Goal: Find specific page/section: Find specific page/section

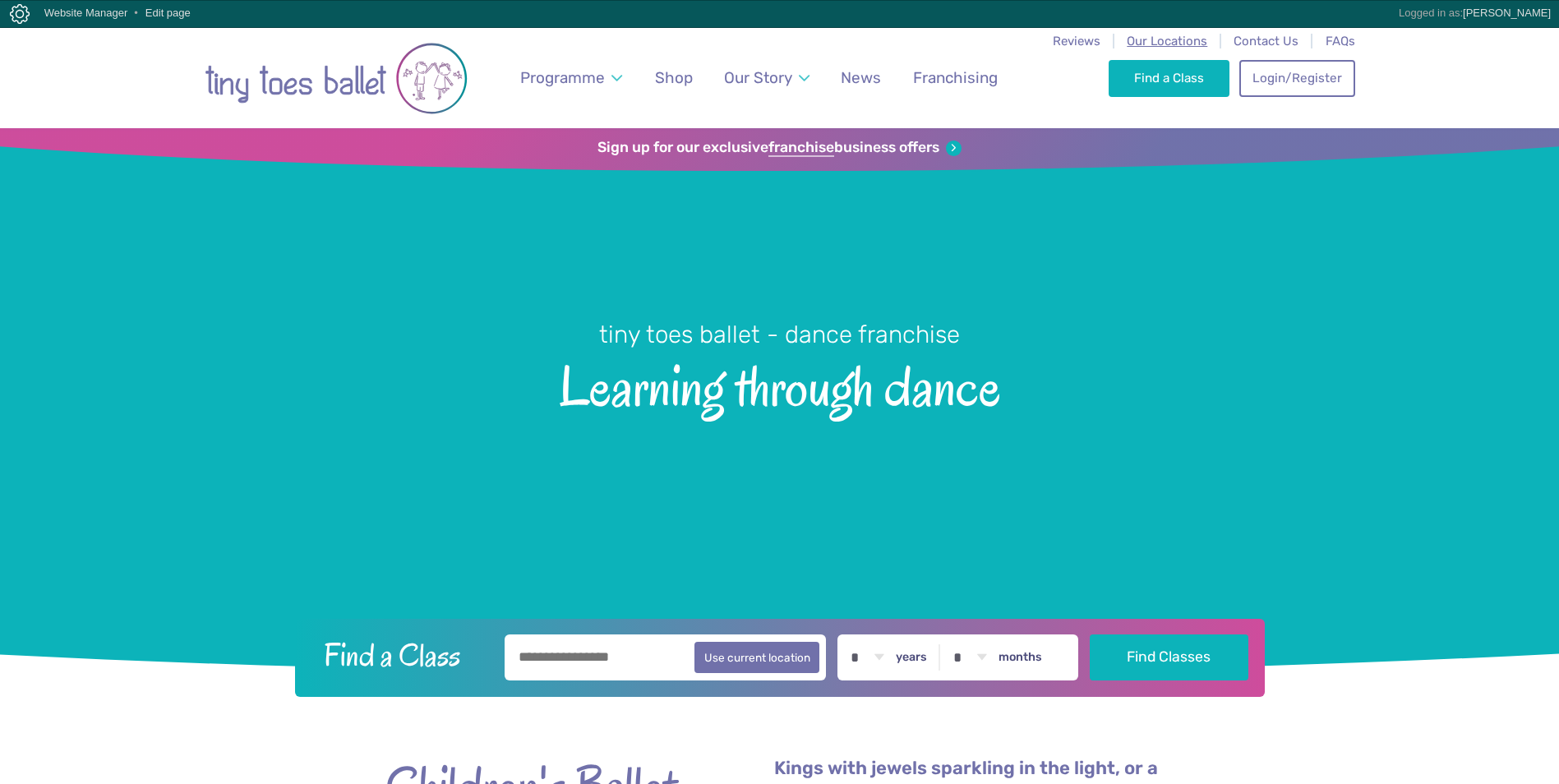
click at [1156, 43] on span "Our Locations" at bounding box center [1167, 40] width 81 height 14
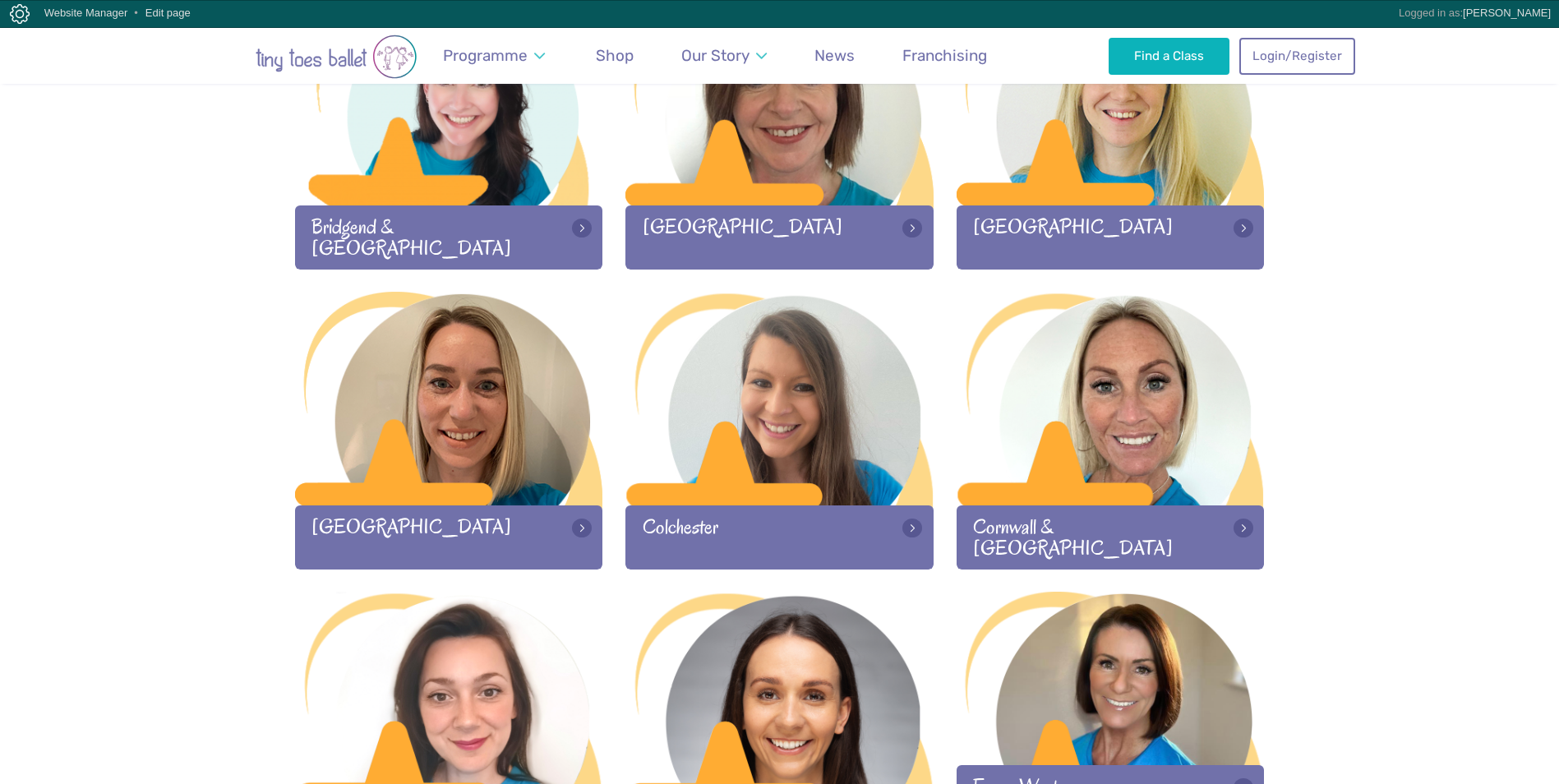
scroll to position [657, 0]
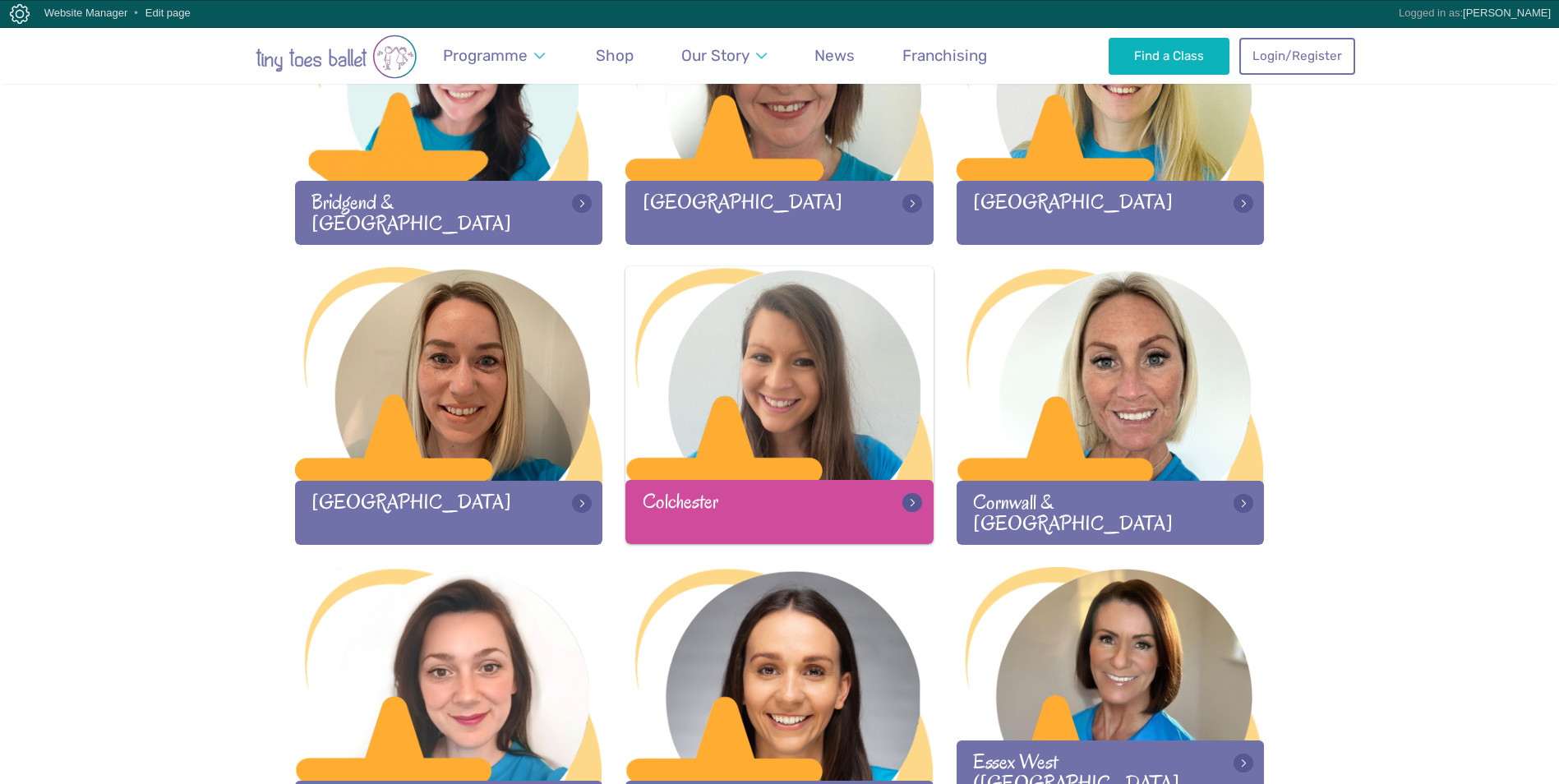
click at [738, 435] on div at bounding box center [779, 374] width 308 height 217
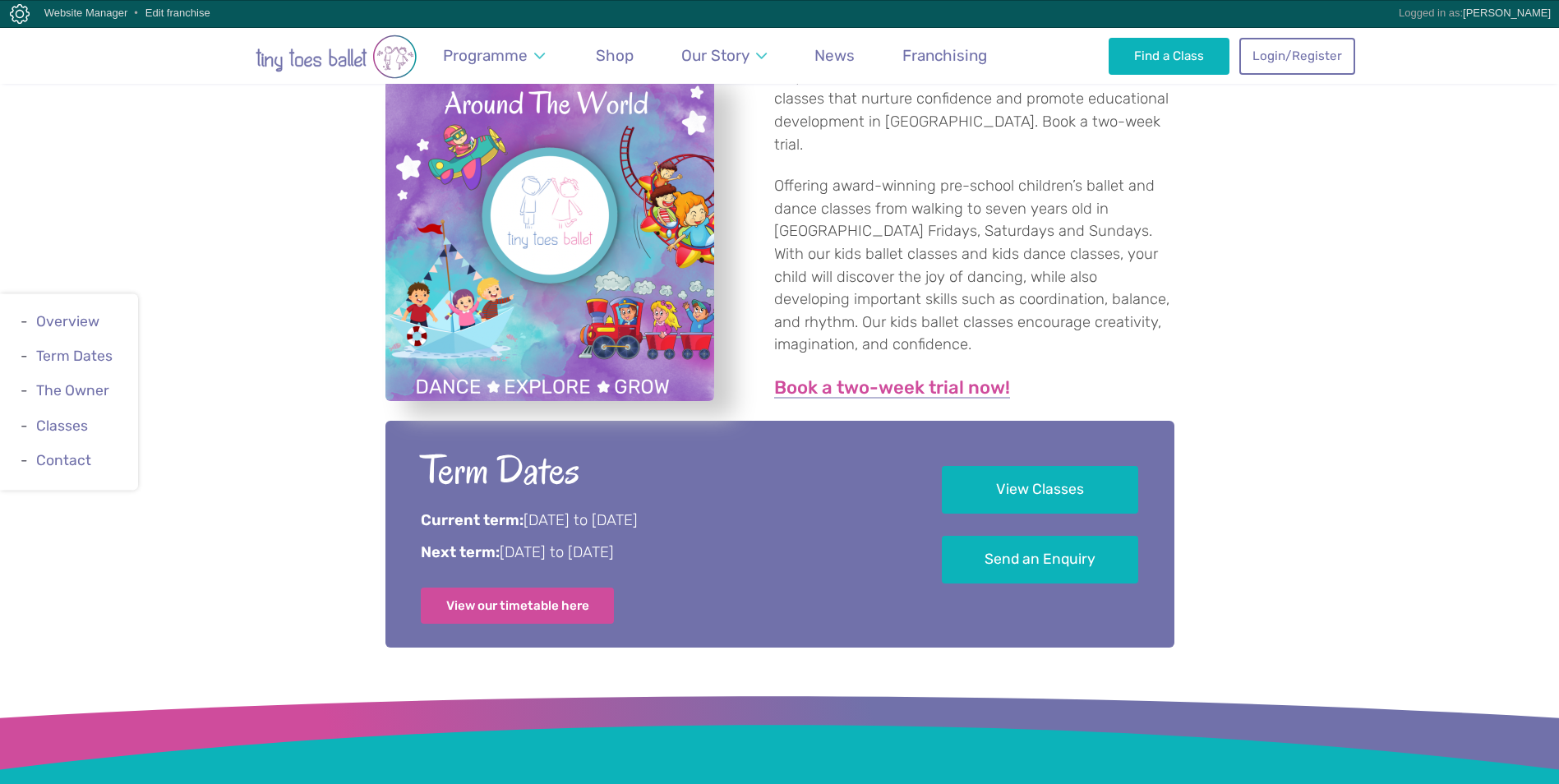
scroll to position [986, 0]
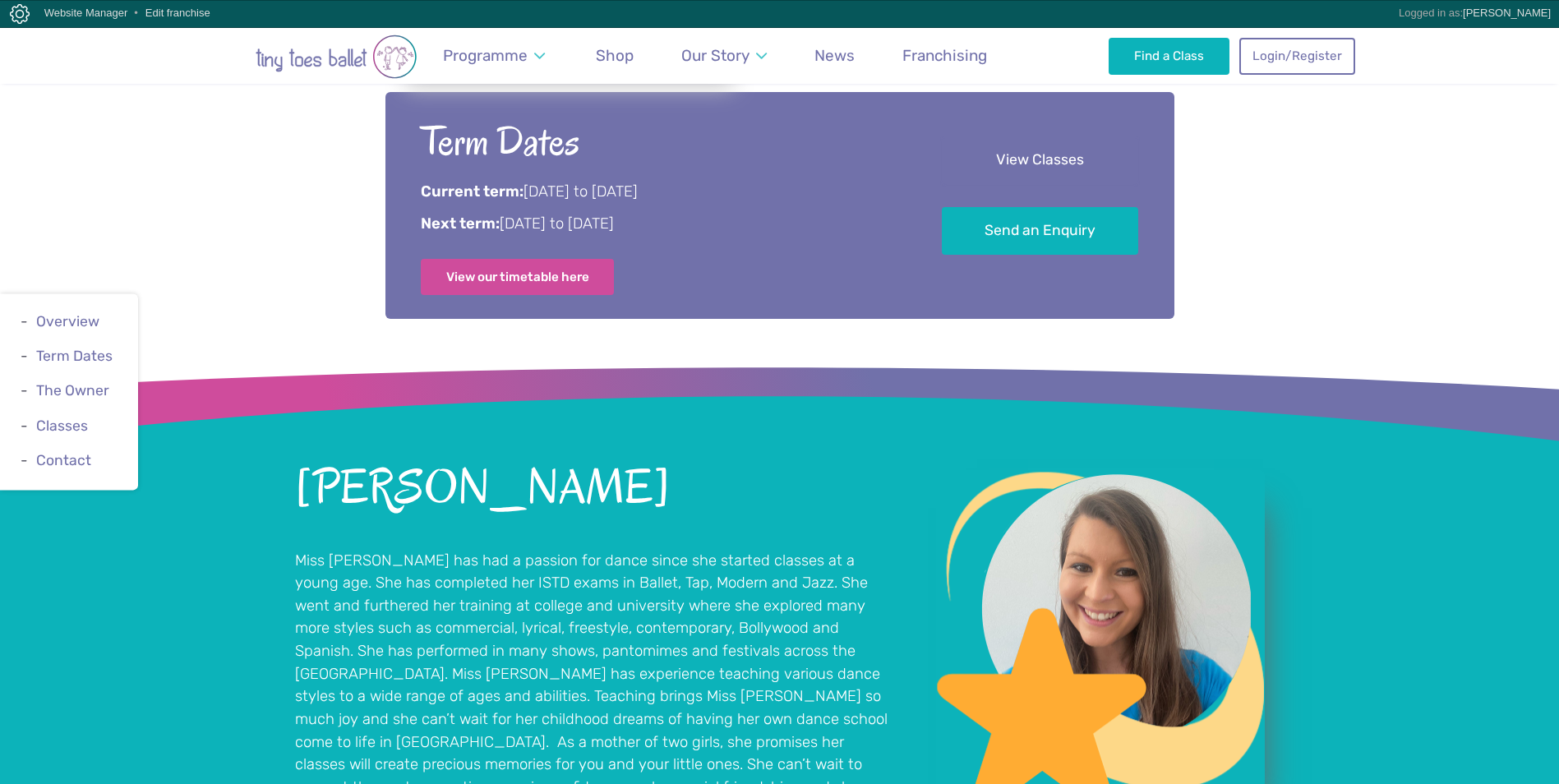
click at [1026, 178] on link "View Classes" at bounding box center [1040, 160] width 197 height 49
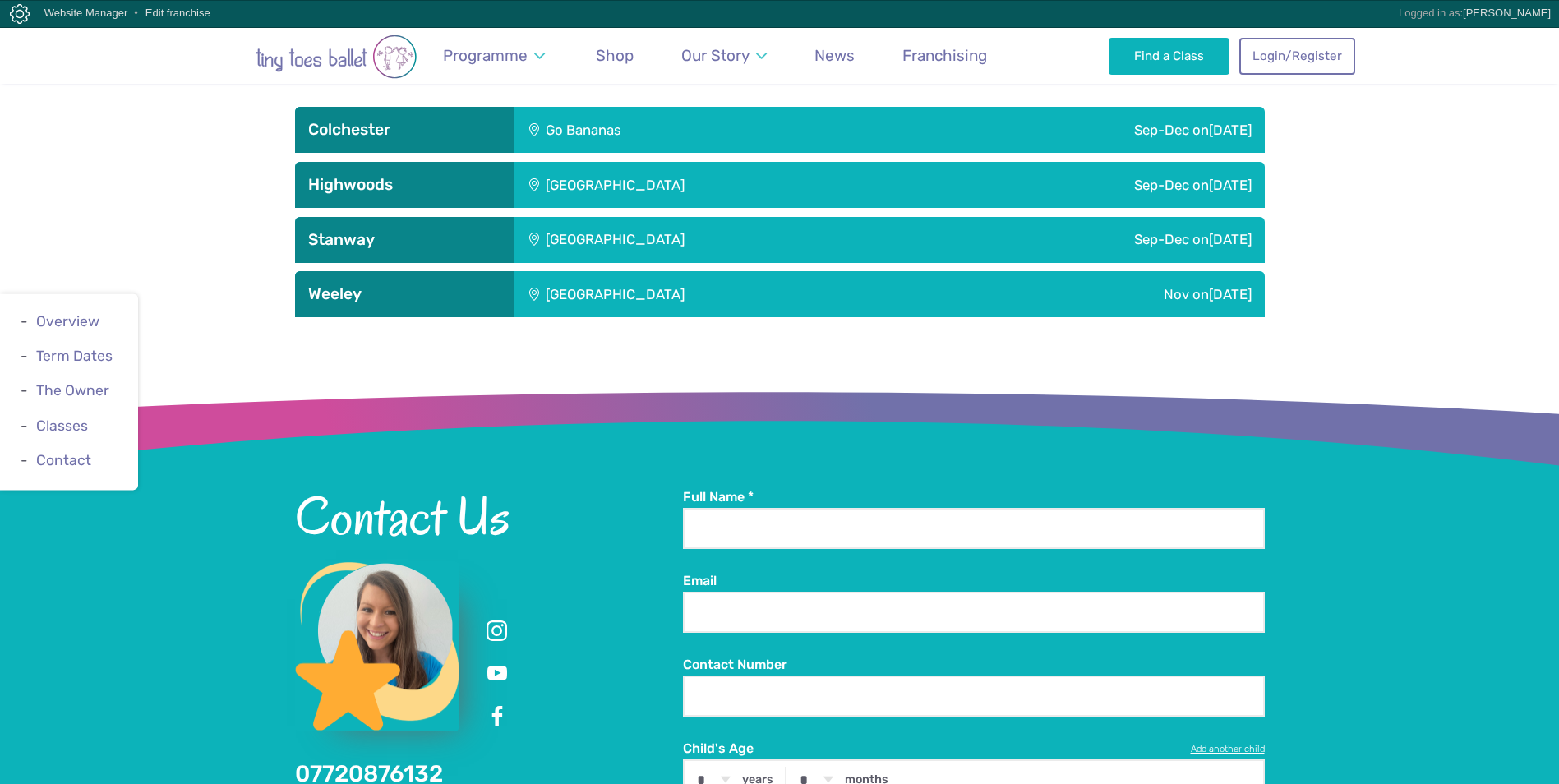
click at [687, 126] on div "Go Bananas" at bounding box center [685, 130] width 342 height 46
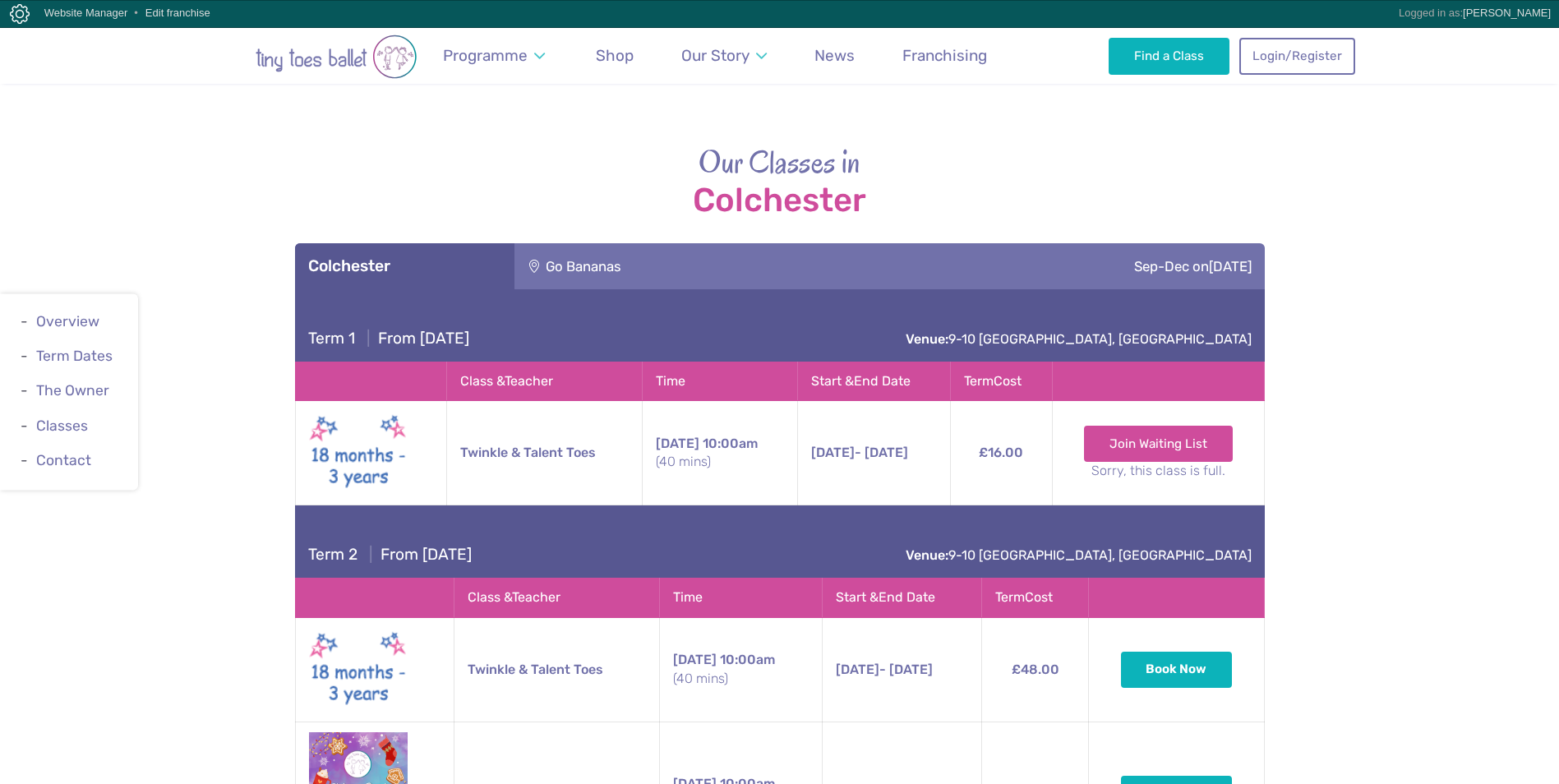
scroll to position [1782, 0]
